Goal: Communication & Community: Answer question/provide support

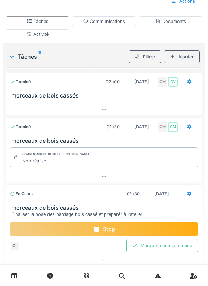
scroll to position [274, 0]
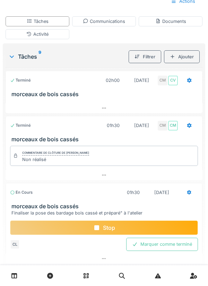
click at [106, 178] on div at bounding box center [104, 175] width 197 height 10
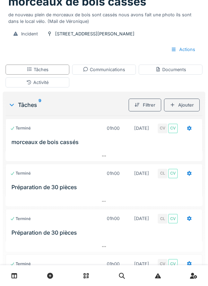
scroll to position [0, 0]
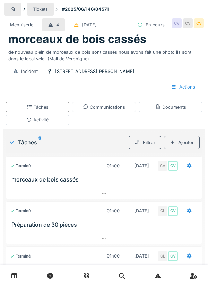
click at [109, 109] on div "Communications" at bounding box center [104, 107] width 42 height 7
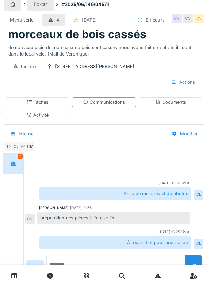
click at [77, 277] on textarea at bounding box center [115, 266] width 136 height 22
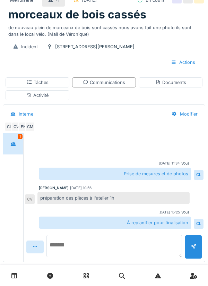
scroll to position [35, 0]
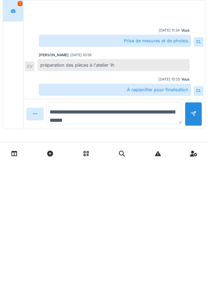
type textarea "**********"
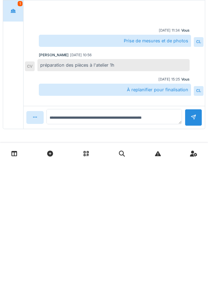
click at [199, 241] on div at bounding box center [193, 239] width 17 height 17
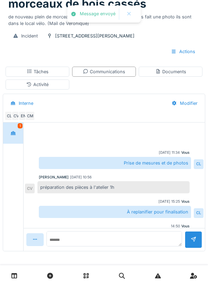
scroll to position [17, 0]
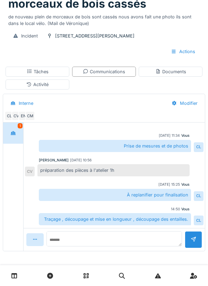
click at [172, 72] on div "Documents" at bounding box center [171, 71] width 31 height 7
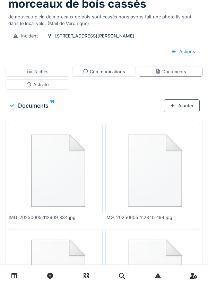
click at [168, 71] on div "Documents" at bounding box center [171, 71] width 31 height 7
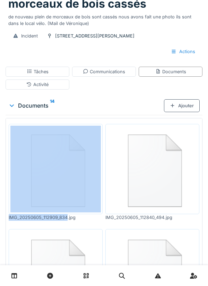
click at [184, 107] on div "Ajouter" at bounding box center [182, 105] width 36 height 13
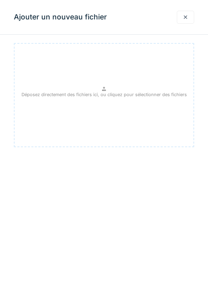
click at [99, 89] on div "Déposez directement des fichiers ici, ou cliquez pour sélectionner des fichiers" at bounding box center [104, 95] width 181 height 104
type input "**********"
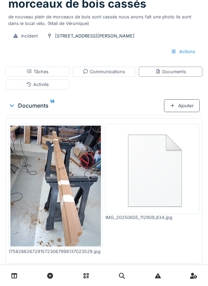
click at [183, 105] on div "Ajouter" at bounding box center [182, 105] width 36 height 13
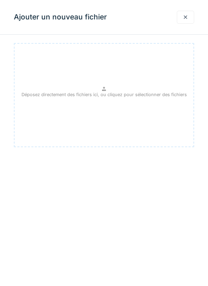
click at [107, 91] on div "Déposez directement des fichiers ici, ou cliquez pour sélectionner des fichiers" at bounding box center [104, 95] width 181 height 104
type input "**********"
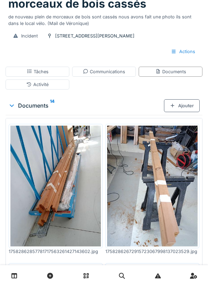
click at [108, 70] on div "Communications" at bounding box center [104, 71] width 42 height 7
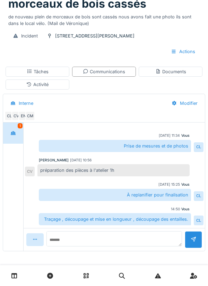
click at [172, 71] on div "Documents" at bounding box center [171, 71] width 31 height 7
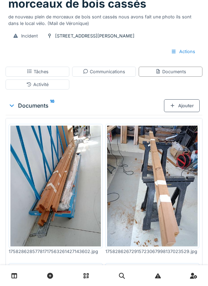
click at [43, 71] on div "Tâches" at bounding box center [38, 71] width 22 height 7
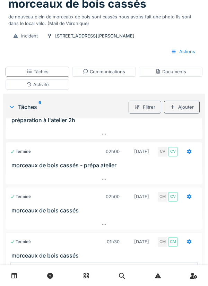
scroll to position [274, 0]
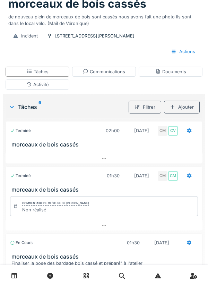
click at [113, 72] on div "Communications" at bounding box center [104, 71] width 42 height 7
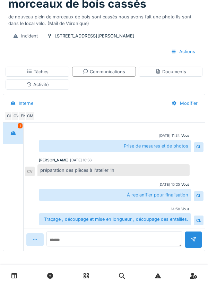
scroll to position [17, 0]
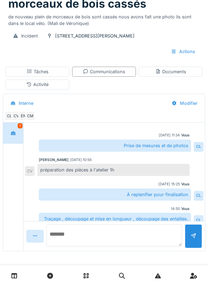
click at [73, 240] on textarea at bounding box center [115, 235] width 136 height 22
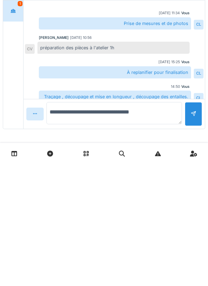
type textarea "**********"
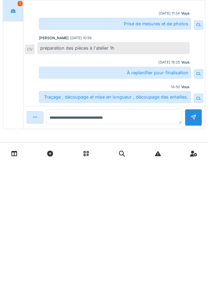
click at [194, 239] on div at bounding box center [194, 240] width 6 height 7
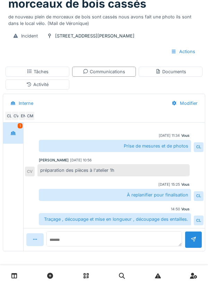
click at [42, 72] on div "Tâches" at bounding box center [38, 71] width 22 height 7
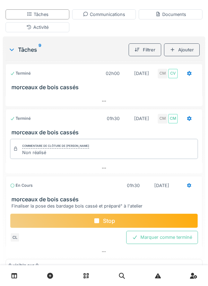
scroll to position [249, 0]
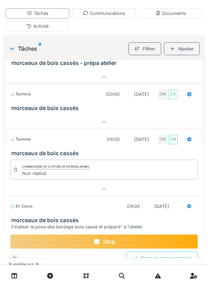
click at [107, 243] on div "Stop" at bounding box center [104, 242] width 188 height 15
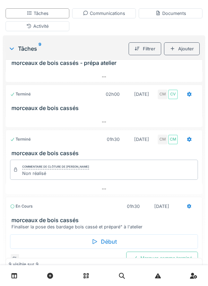
click at [161, 262] on div "Marquer comme terminé" at bounding box center [162, 258] width 72 height 13
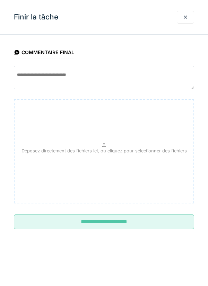
click at [106, 221] on input "**********" at bounding box center [104, 222] width 181 height 15
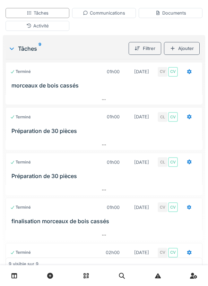
scroll to position [0, 0]
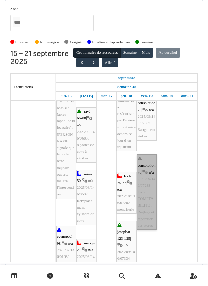
click at [144, 197] on link "consolation 70 | n/a 2025/09/146/07238 Local COMPTABILITE : Réglage et réparati…" at bounding box center [147, 192] width 20 height 75
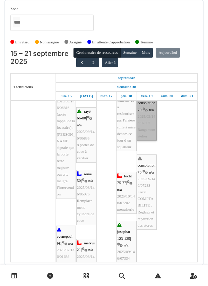
click at [144, 139] on link "consolation 70 | n/a 2025/09/146/07307 Rangement atelier" at bounding box center [147, 116] width 20 height 49
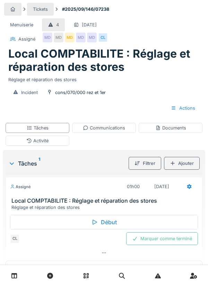
click at [96, 39] on div "MD" at bounding box center [92, 38] width 10 height 10
click at [161, 13] on div "Tickets #2025/09/146/07238" at bounding box center [104, 9] width 200 height 13
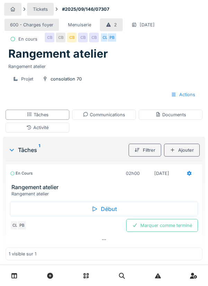
click at [109, 216] on div "Début" at bounding box center [104, 209] width 188 height 15
